Goal: Ask a question

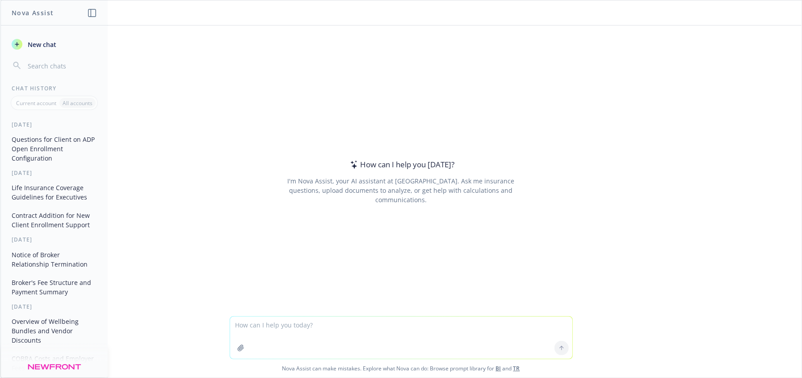
click at [304, 331] on textarea at bounding box center [401, 337] width 342 height 42
type textarea "As previously mentioned, the NY SDI started deducting because Payroll added ano…"
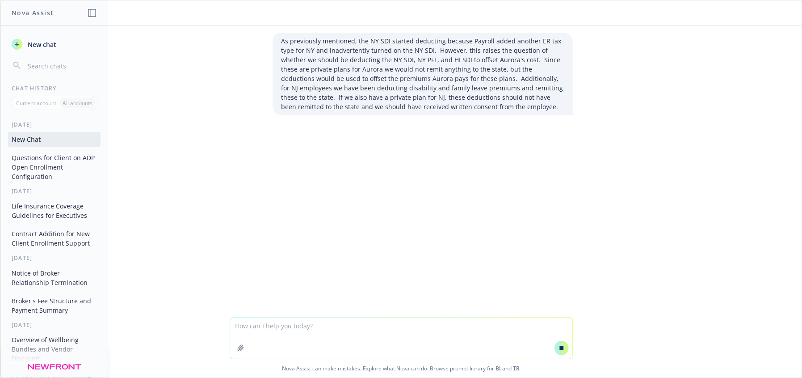
click at [414, 62] on p "As previously mentioned, the NY SDI started deducting because Payroll added ano…" at bounding box center [423, 73] width 282 height 75
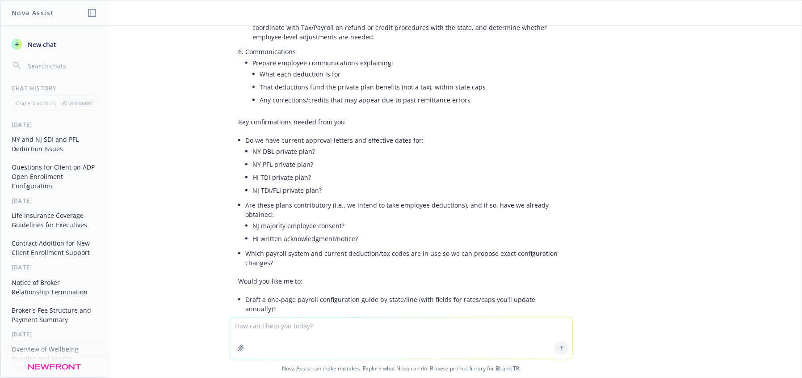
scroll to position [940, 0]
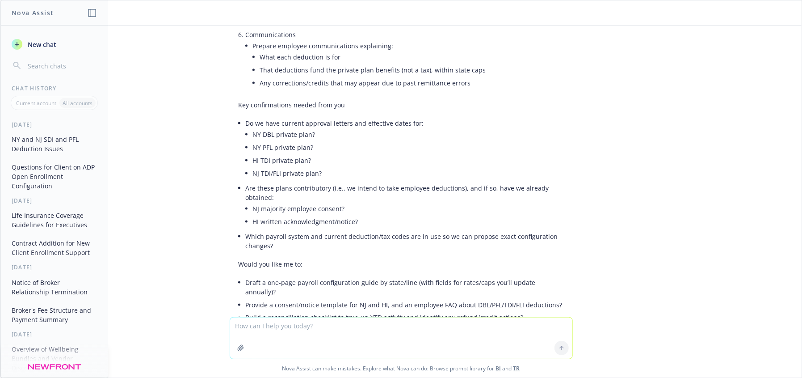
click at [273, 332] on textarea at bounding box center [401, 337] width 342 height 41
type textarea "what is the standard UHC renewal rate for Q1 2026"
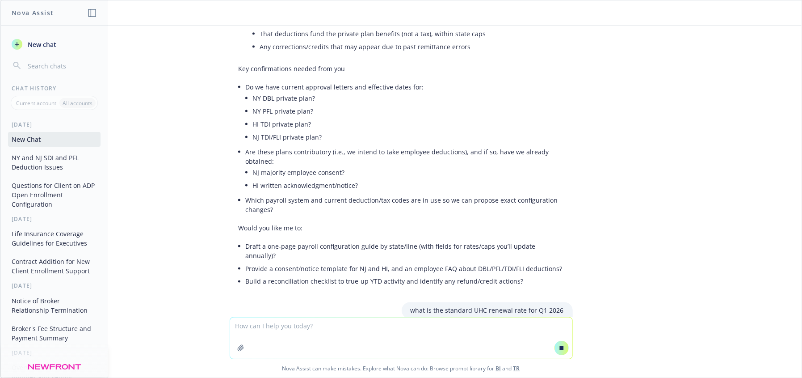
scroll to position [982, 0]
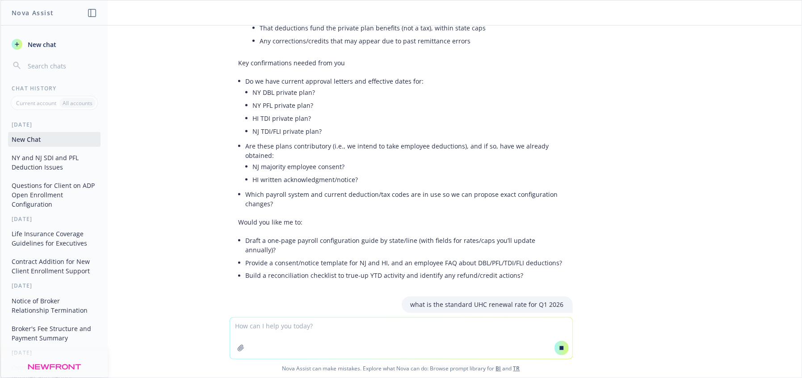
click at [388, 334] on textarea at bounding box center [401, 337] width 342 height 41
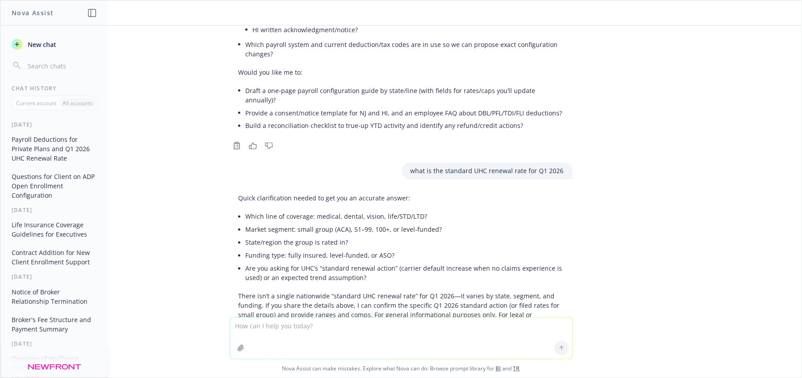
scroll to position [1137, 0]
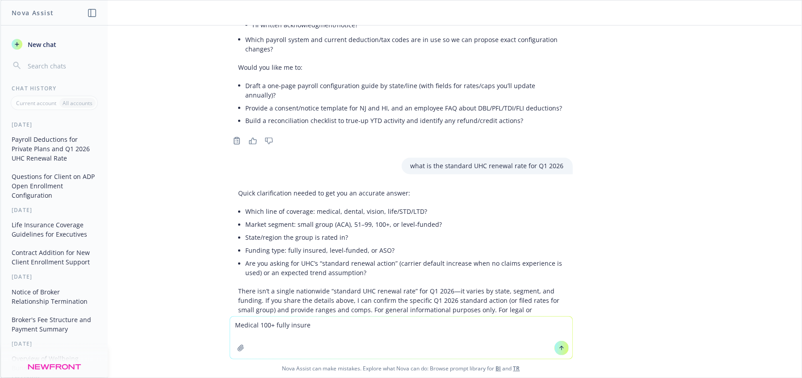
type textarea "Medical 100+ fully insured"
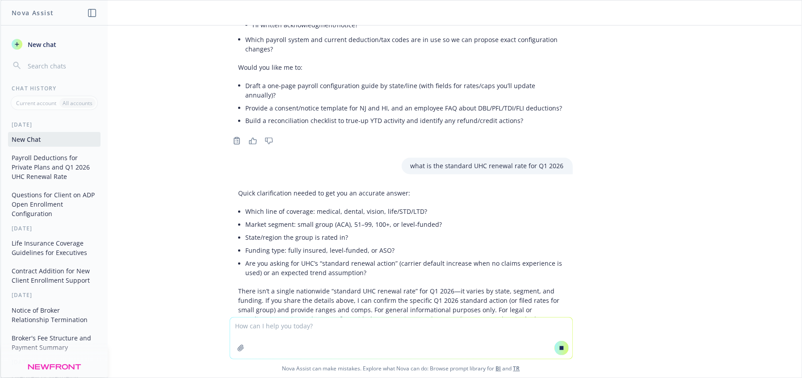
scroll to position [1157, 0]
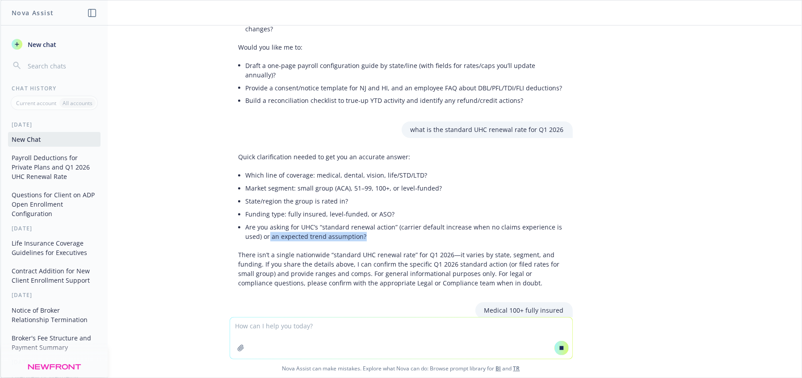
drag, startPoint x: 342, startPoint y: 188, endPoint x: 261, endPoint y: 192, distance: 81.0
click at [261, 221] on li "Are you asking for UHC’s “standard renewal action” (carrier default increase wh…" at bounding box center [405, 232] width 318 height 22
click at [404, 302] on div "Medical 100+ fully insured" at bounding box center [402, 310] width 358 height 17
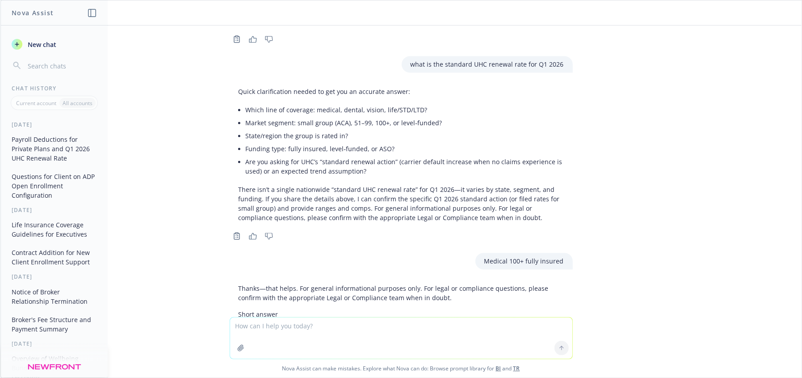
scroll to position [1236, 0]
click at [246, 158] on li "Are you asking for UHC’s “standard renewal action” (carrier default increase wh…" at bounding box center [405, 169] width 318 height 22
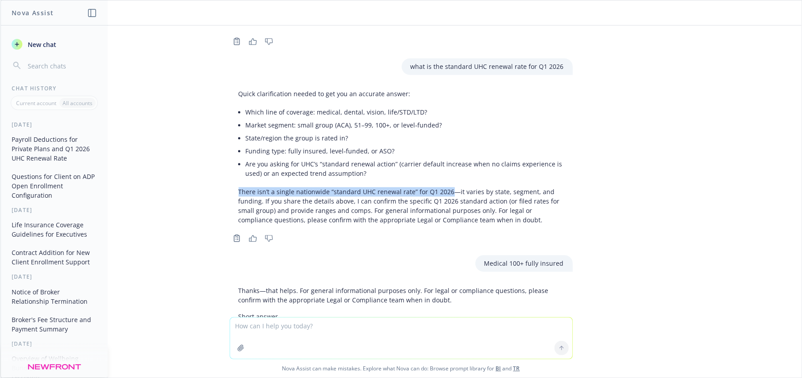
drag, startPoint x: 231, startPoint y: 137, endPoint x: 444, endPoint y: 145, distance: 213.3
click at [444, 145] on div "Quick clarification needed to get you an accurate answer: Which line of coverag…" at bounding box center [401, 157] width 343 height 143
copy p "There isn’t a single nationwide “standard UHC renewal rate” for Q1 2026"
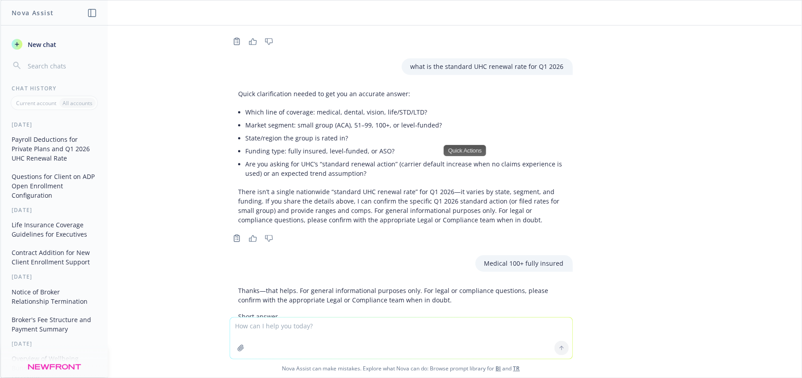
drag, startPoint x: 328, startPoint y: 341, endPoint x: 330, endPoint y: 335, distance: 6.5
click at [328, 341] on textarea at bounding box center [401, 337] width 342 height 41
type textarea "what is UHC's standard renewal action in [GEOGRAPHIC_DATA] for large group 51-9…"
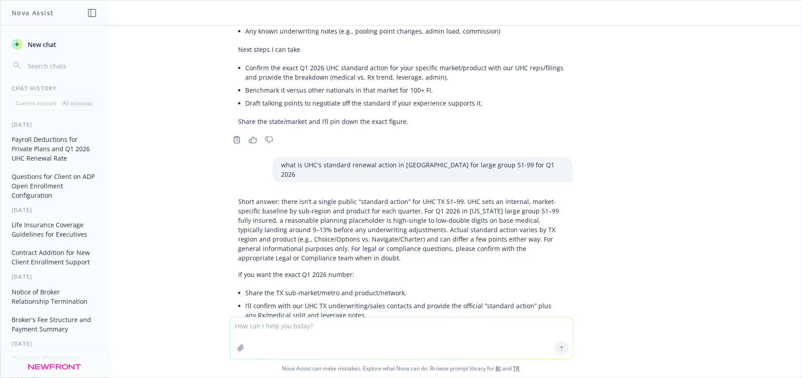
scroll to position [1663, 0]
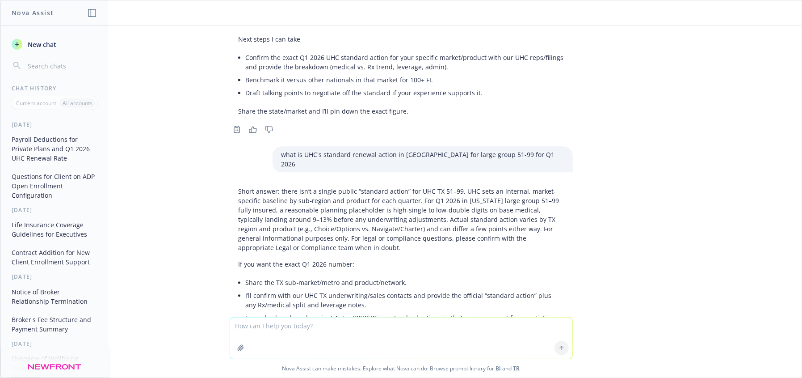
drag, startPoint x: 310, startPoint y: 337, endPoint x: 306, endPoint y: 303, distance: 33.3
click at [310, 337] on textarea at bounding box center [401, 337] width 342 height 41
drag, startPoint x: 281, startPoint y: 263, endPoint x: 230, endPoint y: 260, distance: 51.5
click at [230, 259] on div "Short answer: there isn’t a single public “standard action” for UHC TX 51–99. U…" at bounding box center [401, 260] width 343 height 154
click at [242, 268] on div "Quick Actions" at bounding box center [250, 264] width 42 height 11
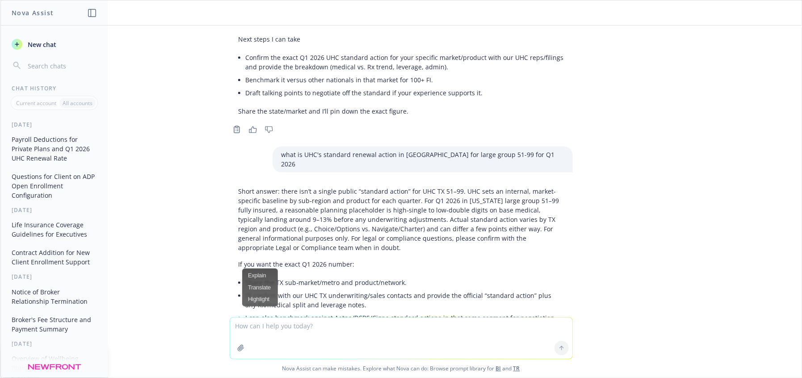
drag, startPoint x: 332, startPoint y: 273, endPoint x: 284, endPoint y: 265, distance: 49.0
click at [332, 311] on li "I can also benchmark against Aetna/BCBS/Cigna standard actions in that same seg…" at bounding box center [405, 322] width 318 height 22
drag, startPoint x: 278, startPoint y: 264, endPoint x: 242, endPoint y: 264, distance: 36.2
click at [246, 311] on li "I can also benchmark against Aetna/BCBS/Cigna standard actions in that same seg…" at bounding box center [405, 322] width 318 height 22
drag, startPoint x: 378, startPoint y: 287, endPoint x: 336, endPoint y: 273, distance: 44.0
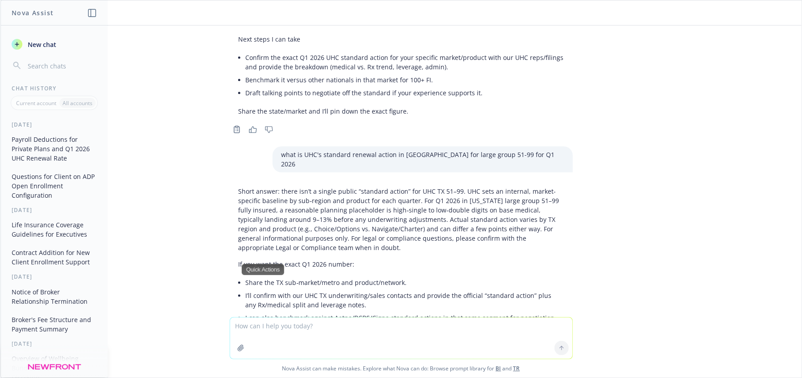
click at [378, 341] on div "Copy to clipboard Thumbs up Thumbs down" at bounding box center [401, 347] width 343 height 13
drag, startPoint x: 306, startPoint y: 271, endPoint x: 235, endPoint y: 262, distance: 71.6
click at [235, 262] on div "Short answer: there isn’t a single public “standard action” for UHC TX 51–99. U…" at bounding box center [401, 260] width 343 height 154
copy li "I can also benchmark against Aetna/BCBS/Cigna standard actions in that same seg…"
click at [318, 326] on textarea at bounding box center [401, 337] width 342 height 41
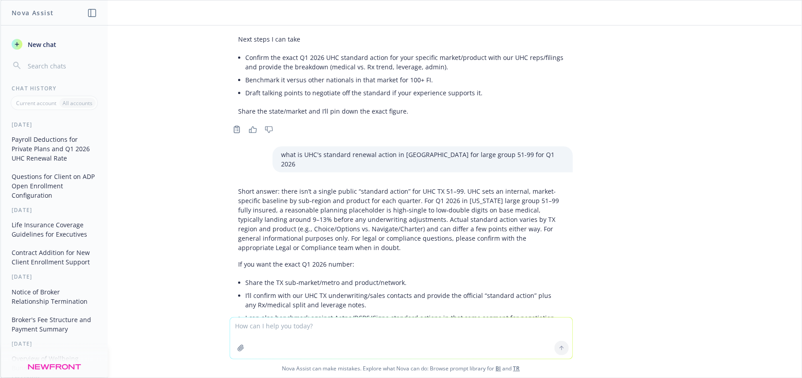
click at [318, 326] on textarea at bounding box center [401, 337] width 342 height 41
paste textarea "I can also benchmark against Aetna/BCBS/Cigna standard actions in that same seg…"
drag, startPoint x: 309, startPoint y: 330, endPoint x: 272, endPoint y: 336, distance: 37.1
click at [307, 330] on textarea "I can also benchmark against Aetna/BCBS/Cigna standard actions in that same seg…" at bounding box center [401, 337] width 342 height 42
drag, startPoint x: 260, startPoint y: 324, endPoint x: 206, endPoint y: 321, distance: 54.6
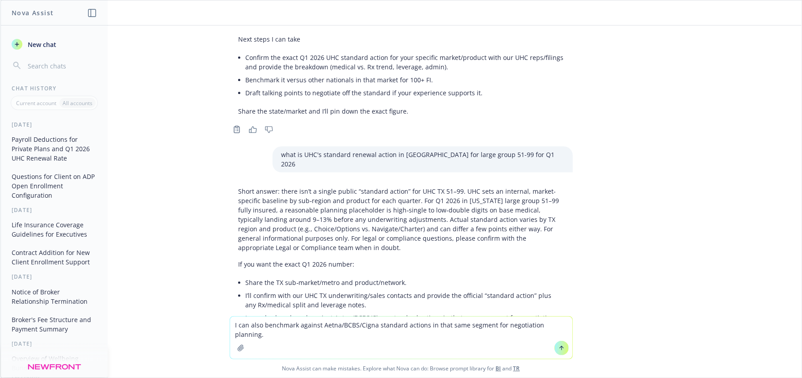
click at [220, 324] on div "I can also benchmark against Aetna/BCBS/Cigna standard actions in that same seg…" at bounding box center [400, 346] width 801 height 61
type textarea "Please benchmark against Aetna/BCBS/Cigna standard actions in that same segment…"
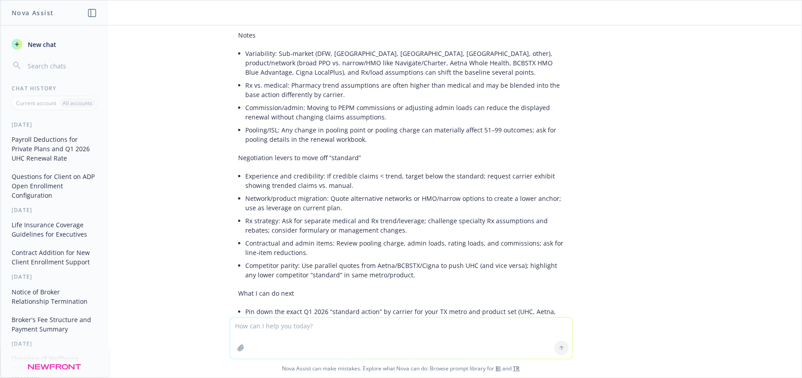
scroll to position [2274, 0]
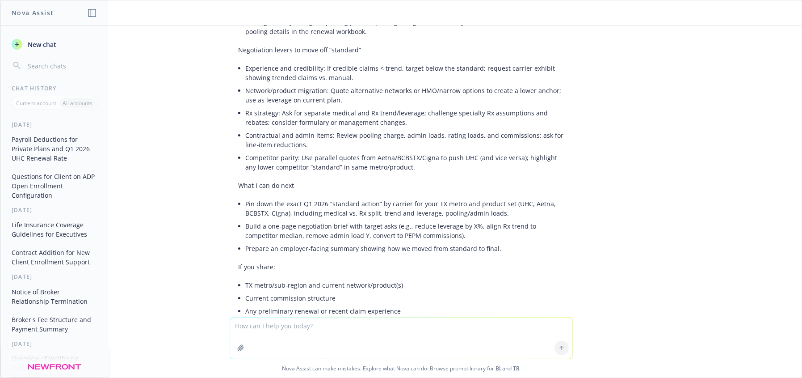
drag, startPoint x: 249, startPoint y: 322, endPoint x: 242, endPoint y: 322, distance: 7.2
click at [248, 322] on textarea at bounding box center [401, 337] width 342 height 41
click at [310, 326] on textarea "How does UHC Dental" at bounding box center [401, 337] width 342 height 42
type textarea "How does UHC Dental and Vision PPO networks compare to Principal Dental and Vis…"
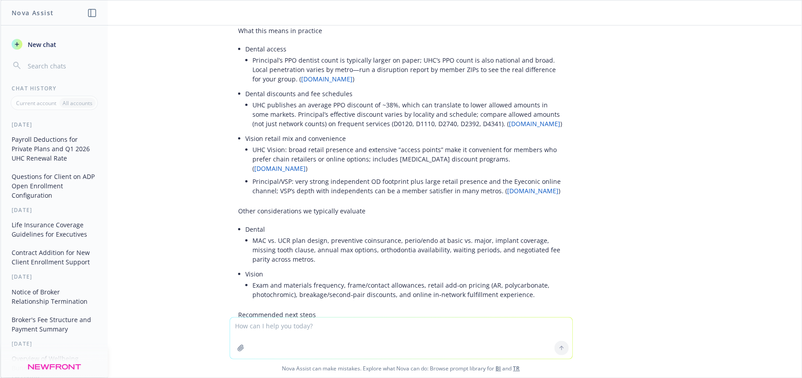
scroll to position [2857, 0]
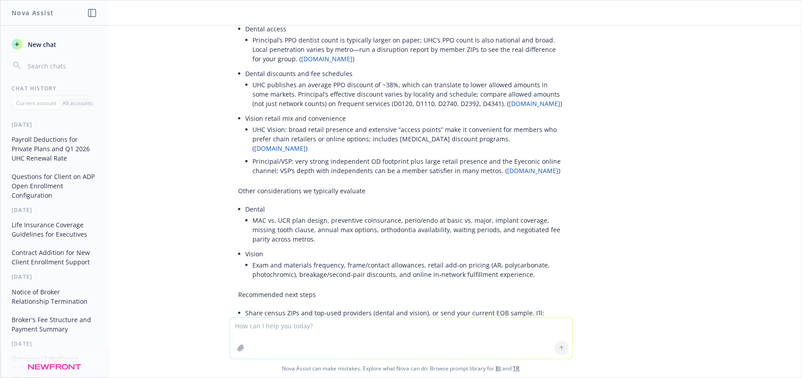
click at [273, 328] on textarea at bounding box center [401, 337] width 342 height 41
type textarea "describe what elgibility processing is to a Finance person who isn't familiar w…"
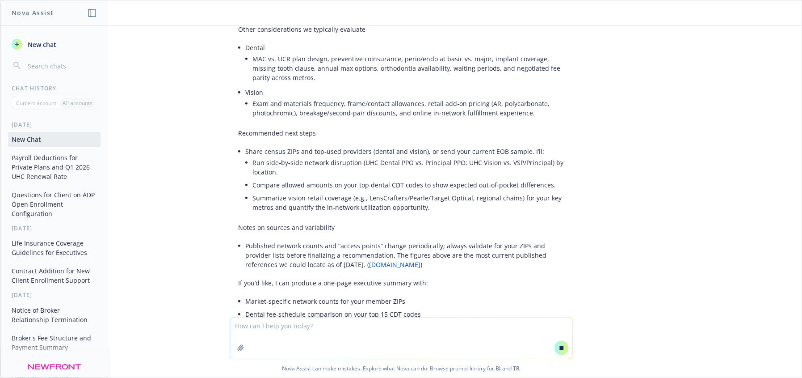
scroll to position [2954, 0]
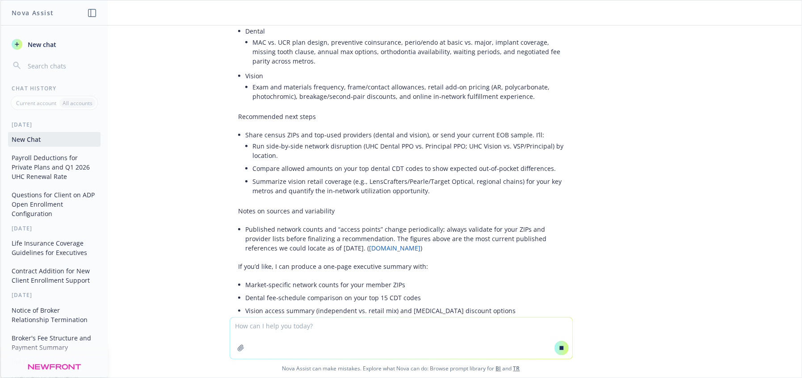
click at [328, 334] on textarea at bounding box center [401, 337] width 342 height 41
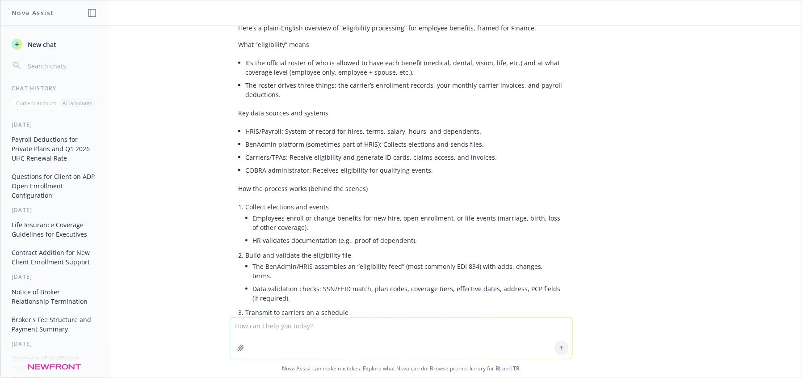
scroll to position [3332, 0]
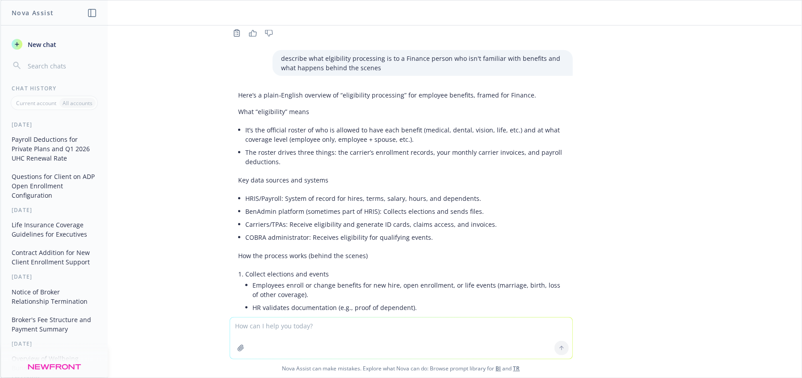
click at [363, 218] on li "Carriers/TPAs: Receive eligibility and generate ID cards, claims access, and in…" at bounding box center [405, 224] width 318 height 13
click at [438, 278] on li "Employees enroll or change benefits for new hire, open enrollment, or life even…" at bounding box center [408, 289] width 311 height 22
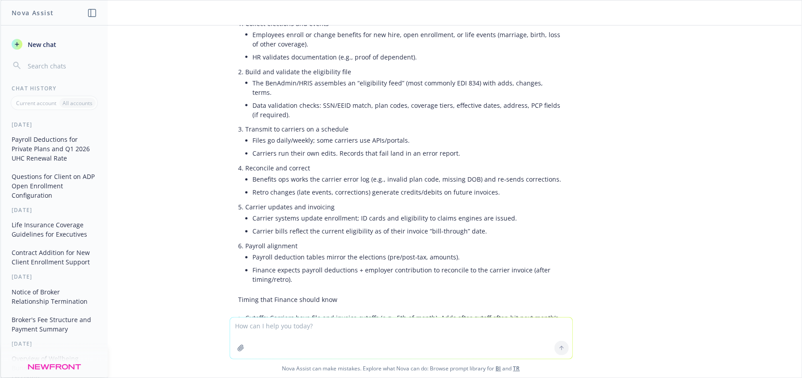
scroll to position [3589, 0]
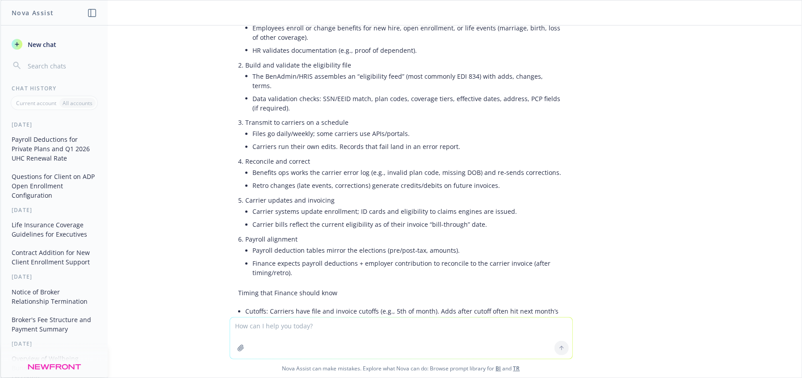
drag, startPoint x: 678, startPoint y: 185, endPoint x: 708, endPoint y: 7, distance: 180.4
click at [690, 124] on div "As previously mentioned, the NY SDI started deducting because Payroll added ano…" at bounding box center [400, 170] width 801 height 291
drag, startPoint x: 633, startPoint y: 70, endPoint x: 652, endPoint y: 3, distance: 70.0
click at [640, 40] on div "As previously mentioned, the NY SDI started deducting because Payroll added ano…" at bounding box center [400, 170] width 801 height 291
